Goal: Task Accomplishment & Management: Manage account settings

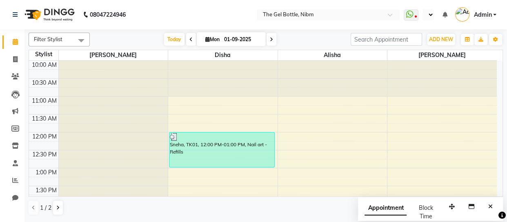
scroll to position [170, 0]
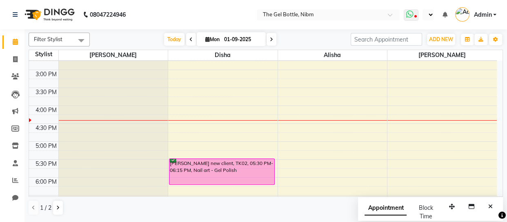
click at [417, 16] on icon at bounding box center [415, 17] width 2 height 4
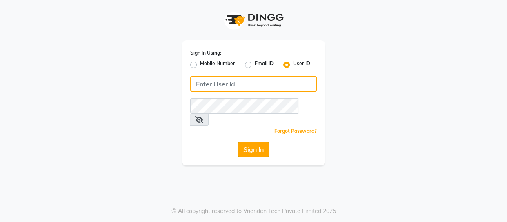
type input "thegelbottle"
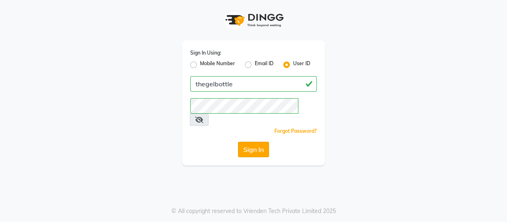
click at [261, 142] on button "Sign In" at bounding box center [253, 150] width 31 height 16
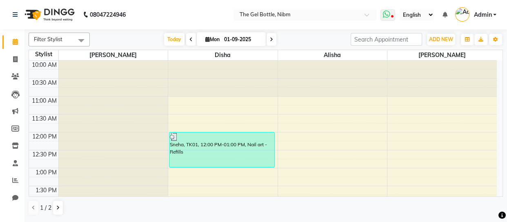
click at [389, 16] on icon at bounding box center [385, 14] width 7 height 8
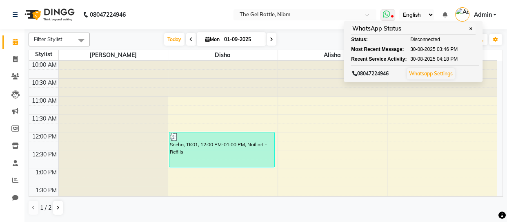
click at [442, 75] on link "Whatsapp Settings" at bounding box center [431, 74] width 44 height 6
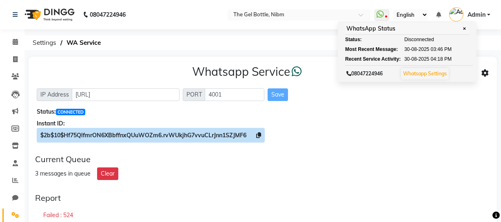
click at [258, 133] on icon at bounding box center [258, 136] width 5 height 6
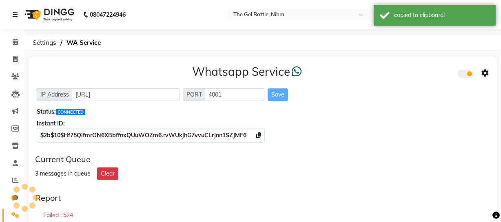
click at [399, 71] on div "Whatsapp Service" at bounding box center [263, 73] width 452 height 17
click at [487, 73] on icon at bounding box center [485, 73] width 7 height 7
click at [406, 62] on div "Whatsapp Settings" at bounding box center [426, 65] width 93 height 10
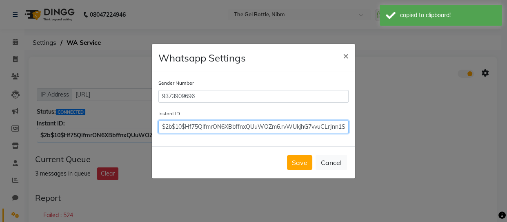
click at [291, 126] on input "$2b$10$Hf75QlfmrON6XBbffnxQUuWOZm6.rvWUkjhG7vvuCLrJnn1SZJMF6" at bounding box center [253, 127] width 190 height 13
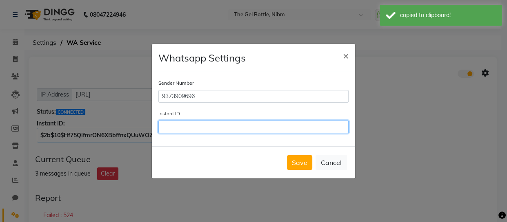
paste input "$2b$10$Hf75QlfmrON6XBbffnxQUuWOZm6.rvWUkjhG7vvuCLrJnn1SZJMF6"
type input "$2b$10$Hf75QlfmrON6XBbffnxQUuWOZm6.rvWUkjhG7vvuCLrJnn1SZJMF6"
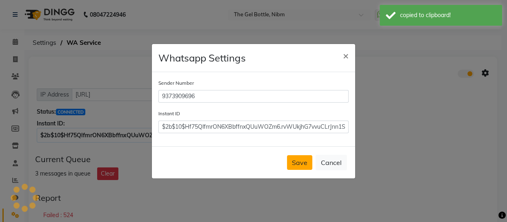
click at [302, 164] on button "Save" at bounding box center [299, 162] width 25 height 15
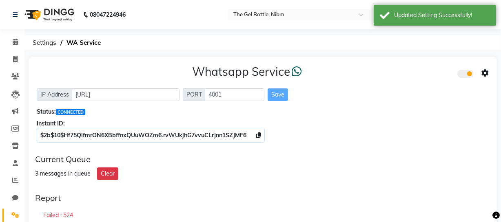
click at [413, 73] on div "Whatsapp Service" at bounding box center [263, 73] width 452 height 17
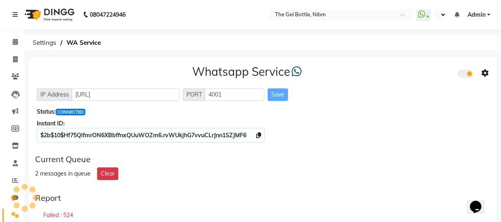
select select "en"
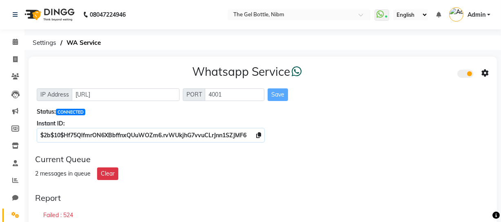
click at [433, 135] on div "$2b$10$Hf75QlfmrON6XBbffnxQUuWOZm6.rvWUkjhG7vvuCLrJnn1SZJMF6" at bounding box center [263, 135] width 452 height 9
click at [454, 123] on div "Instant ID:" at bounding box center [263, 124] width 452 height 9
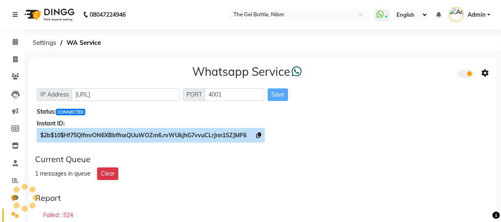
click at [260, 134] on icon at bounding box center [258, 136] width 5 height 6
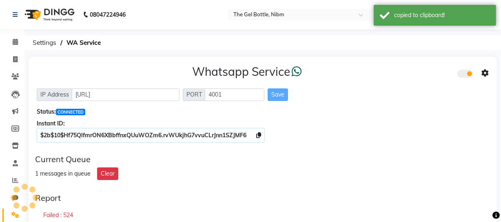
click at [484, 72] on icon at bounding box center [485, 73] width 7 height 7
click at [418, 64] on div "Whatsapp Settings" at bounding box center [426, 65] width 93 height 10
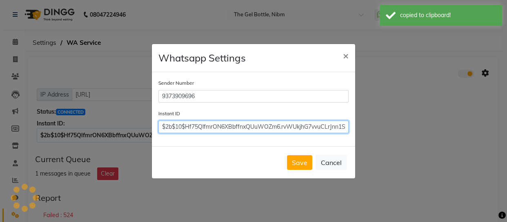
click at [302, 131] on input "$2b$10$Hf75QlfmrON6XBbffnxQUuWOZm6.rvWUkjhG7vvuCLrJnn1SZJMF6" at bounding box center [253, 127] width 190 height 13
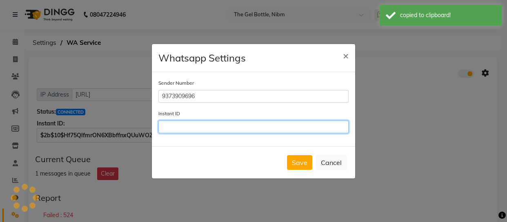
paste input "$2b$10$Hf75QlfmrON6XBbffnxQUuWOZm6.rvWUkjhG7vvuCLrJnn1SZJMF6"
type input "$2b$10$Hf75QlfmrON6XBbffnxQUuWOZm6.rvWUkjhG7vvuCLrJnn1SZJMF6"
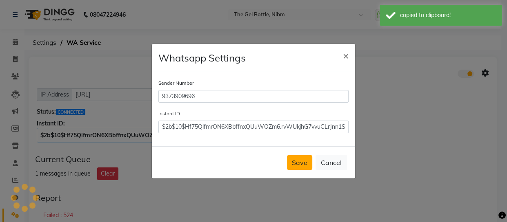
click at [306, 160] on button "Save" at bounding box center [299, 162] width 25 height 15
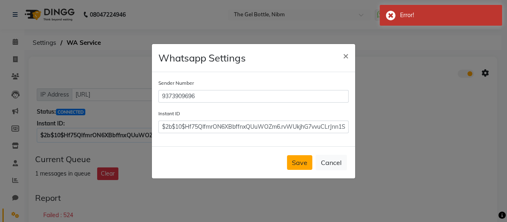
click at [298, 162] on button "Save" at bounding box center [299, 162] width 25 height 15
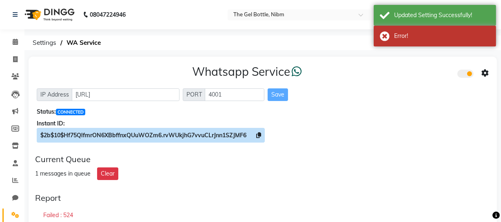
click at [261, 135] on icon at bounding box center [258, 136] width 5 height 6
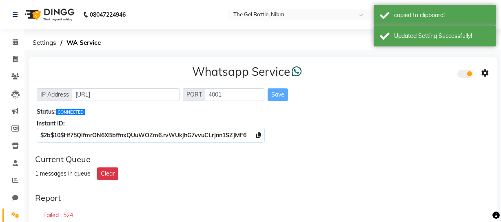
click at [486, 75] on icon at bounding box center [485, 73] width 7 height 7
click at [407, 64] on div "Whatsapp Settings" at bounding box center [426, 65] width 93 height 10
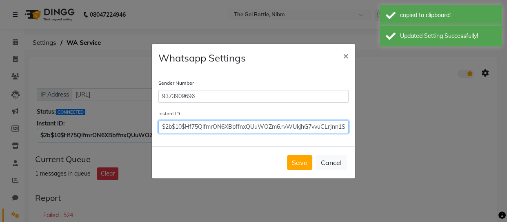
click at [262, 131] on input "$2b$10$Hf75QlfmrON6XBbffnxQUuWOZm6.rvWUkjhG7vvuCLrJnn1SZJMF6" at bounding box center [253, 127] width 190 height 13
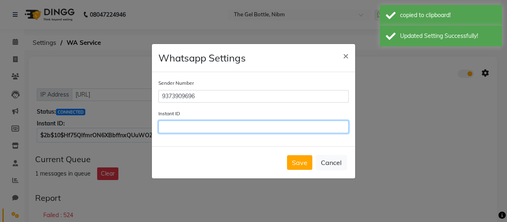
paste input "$2b$10$Hf75QlfmrON6XBbffnxQUuWOZm6.rvWUkjhG7vvuCLrJnn1SZJMF6"
type input "$2b$10$Hf75QlfmrON6XBbffnxQUuWOZm6.rvWUkjhG7vvuCLrJnn1SZJMF6"
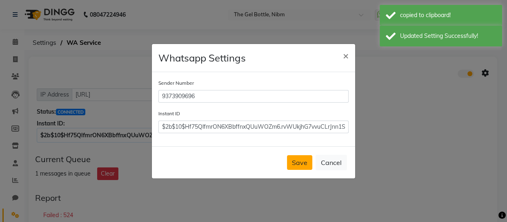
click at [298, 159] on button "Save" at bounding box center [299, 162] width 25 height 15
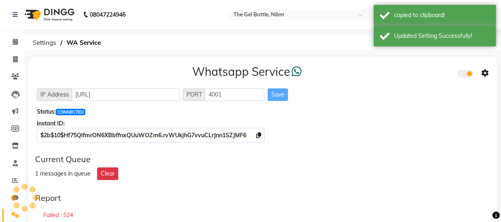
click at [346, 157] on div "Current Queue" at bounding box center [262, 160] width 455 height 10
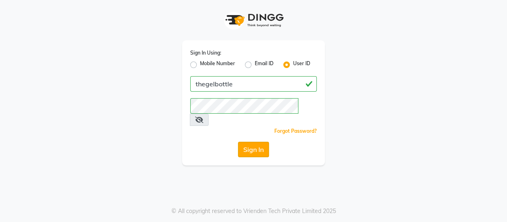
click at [253, 142] on button "Sign In" at bounding box center [253, 150] width 31 height 16
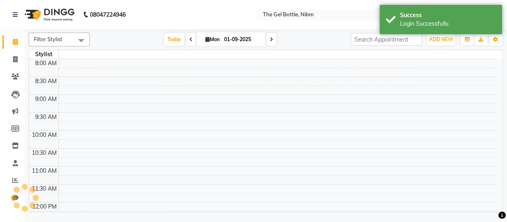
select select "en"
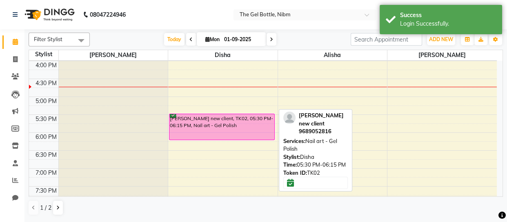
click at [211, 127] on div "[PERSON_NAME] new client, TK02, 05:30 PM-06:15 PM, Nail art - Gel Polish" at bounding box center [221, 127] width 105 height 26
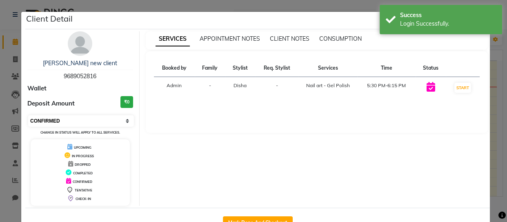
click at [124, 120] on select "Select IN SERVICE CONFIRMED TENTATIVE CHECK IN MARK DONE DROPPED UPCOMING" at bounding box center [81, 120] width 106 height 11
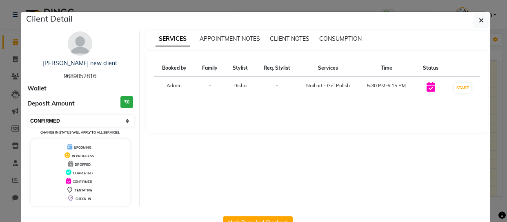
select select "2"
click at [28, 115] on select "Select IN SERVICE CONFIRMED TENTATIVE CHECK IN MARK DONE DROPPED UPCOMING" at bounding box center [81, 120] width 106 height 11
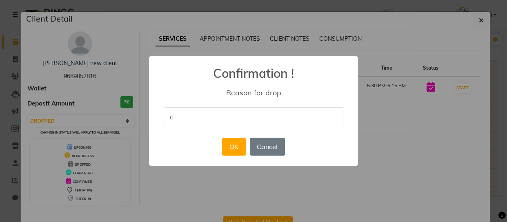
type input "canceled"
click at [233, 147] on button "OK" at bounding box center [233, 147] width 23 height 18
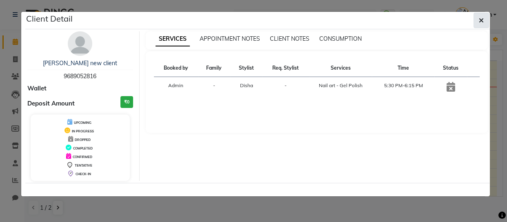
click at [482, 18] on icon "button" at bounding box center [481, 20] width 5 height 7
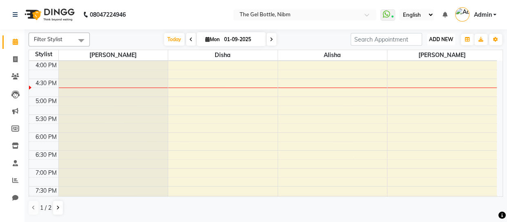
click at [440, 38] on span "ADD NEW" at bounding box center [441, 39] width 24 height 6
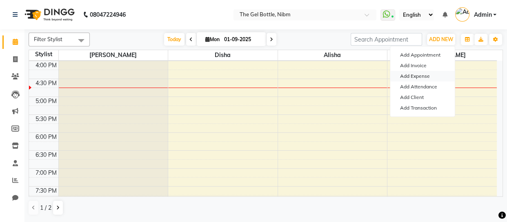
click at [421, 75] on link "Add Expense" at bounding box center [422, 76] width 64 height 11
select select "1"
select select "6903"
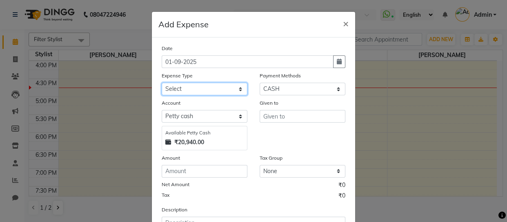
click at [237, 90] on select "Select Advance Salary Bank charges Car maintenance Cash transfer to bank Cash t…" at bounding box center [205, 89] width 86 height 13
select select "9"
click at [162, 83] on select "Select Advance Salary Bank charges Car maintenance Cash transfer to bank Cash t…" at bounding box center [205, 89] width 86 height 13
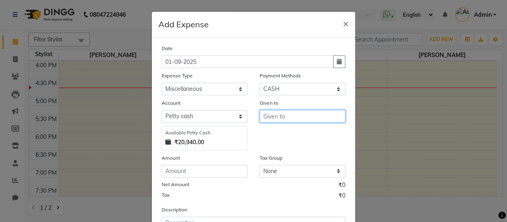
click at [265, 116] on input "text" at bounding box center [303, 116] width 86 height 13
type input "garbage lady"
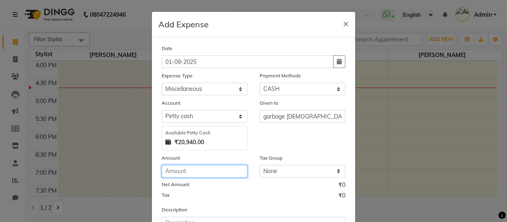
click at [181, 171] on input "number" at bounding box center [205, 171] width 86 height 13
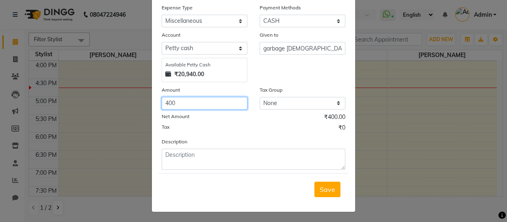
scroll to position [71, 0]
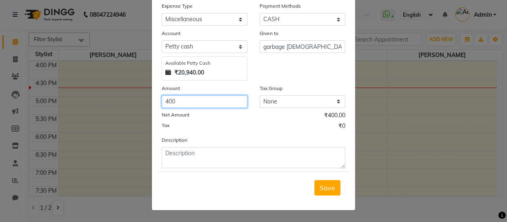
type input "400"
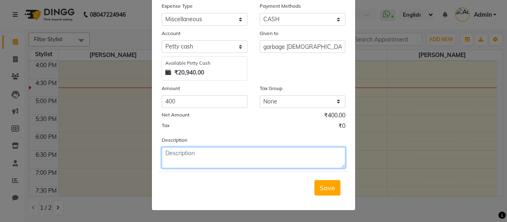
click at [199, 155] on textarea at bounding box center [254, 157] width 184 height 21
type textarea "garbage lady"
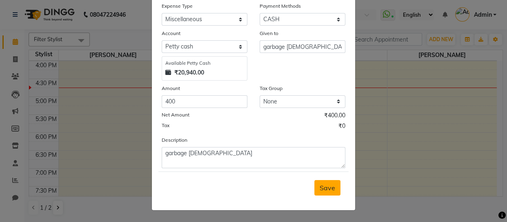
click at [324, 189] on span "Save" at bounding box center [328, 188] width 16 height 8
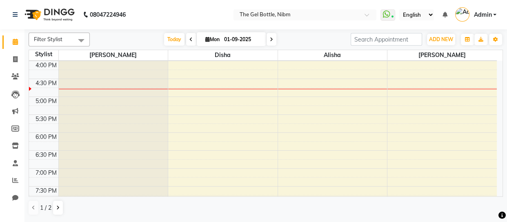
click at [392, 151] on div "10:00 AM 10:30 AM 11:00 AM 11:30 AM 12:00 PM 12:30 PM 1:00 PM 1:30 PM 2:00 PM 2…" at bounding box center [263, 43] width 468 height 395
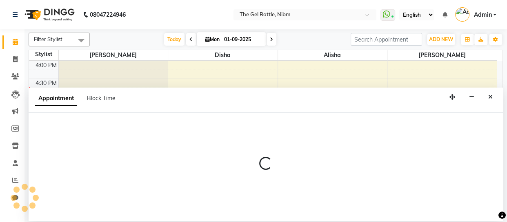
select select "78183"
select select "1110"
select select "tentative"
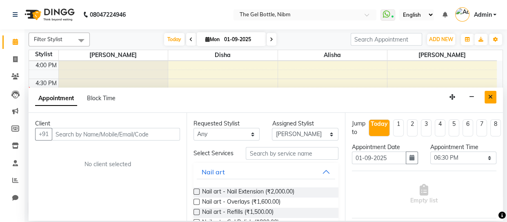
click at [491, 96] on icon "Close" at bounding box center [490, 97] width 4 height 6
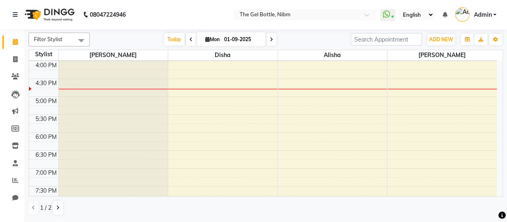
click at [271, 39] on icon at bounding box center [271, 39] width 3 height 5
type input "02-09-2025"
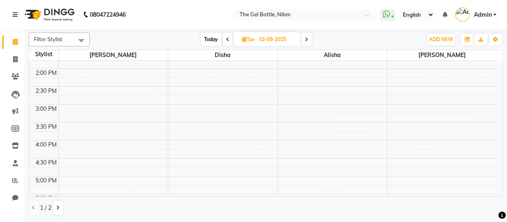
scroll to position [136, 0]
click at [75, 145] on div "10:00 AM 10:30 AM 11:00 AM 11:30 AM 12:00 PM 12:30 PM 1:00 PM 1:30 PM 2:00 PM 2…" at bounding box center [263, 122] width 468 height 395
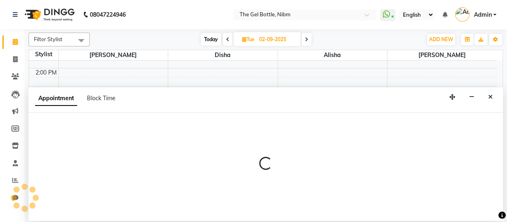
select select "69368"
select select "960"
select select "tentative"
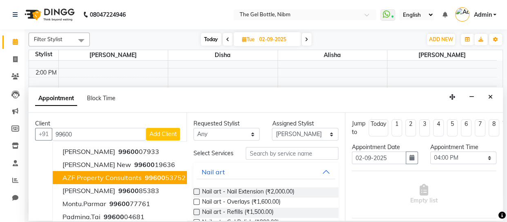
click at [91, 178] on span "AZF Property Consultants" at bounding box center [101, 178] width 79 height 8
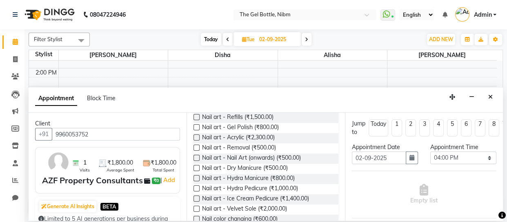
scroll to position [96, 0]
type input "9960053752"
click at [196, 191] on label at bounding box center [196, 188] width 6 height 6
click at [196, 191] on input "checkbox" at bounding box center [195, 188] width 5 height 5
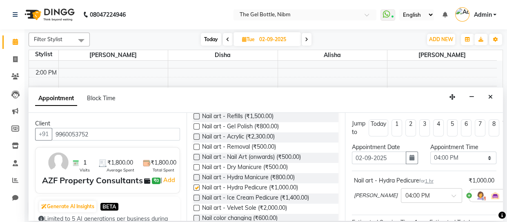
checkbox input "false"
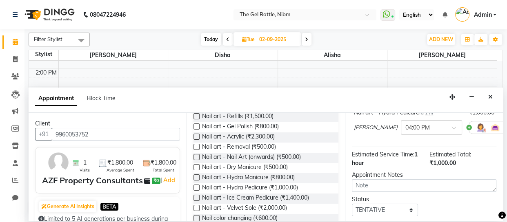
scroll to position [89, 0]
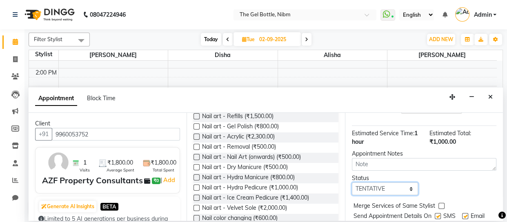
click at [408, 187] on select "Select TENTATIVE CONFIRM UPCOMING" at bounding box center [385, 189] width 66 height 13
select select "confirm booking"
click at [352, 183] on select "Select TENTATIVE CONFIRM UPCOMING" at bounding box center [385, 189] width 66 height 13
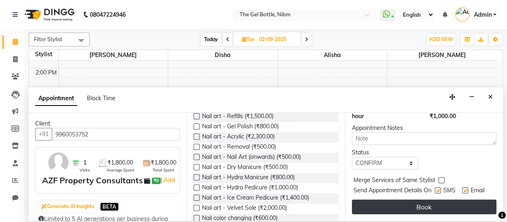
click at [420, 201] on button "Book" at bounding box center [424, 207] width 144 height 15
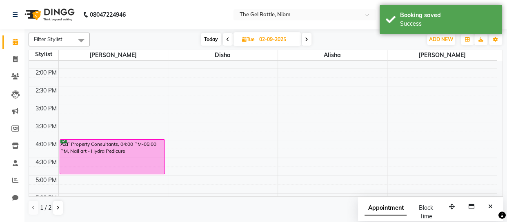
click at [226, 38] on icon at bounding box center [227, 39] width 3 height 5
type input "01-09-2025"
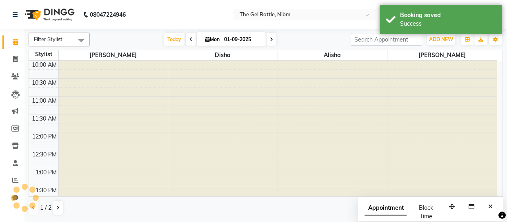
scroll to position [251, 0]
